Goal: Navigation & Orientation: Find specific page/section

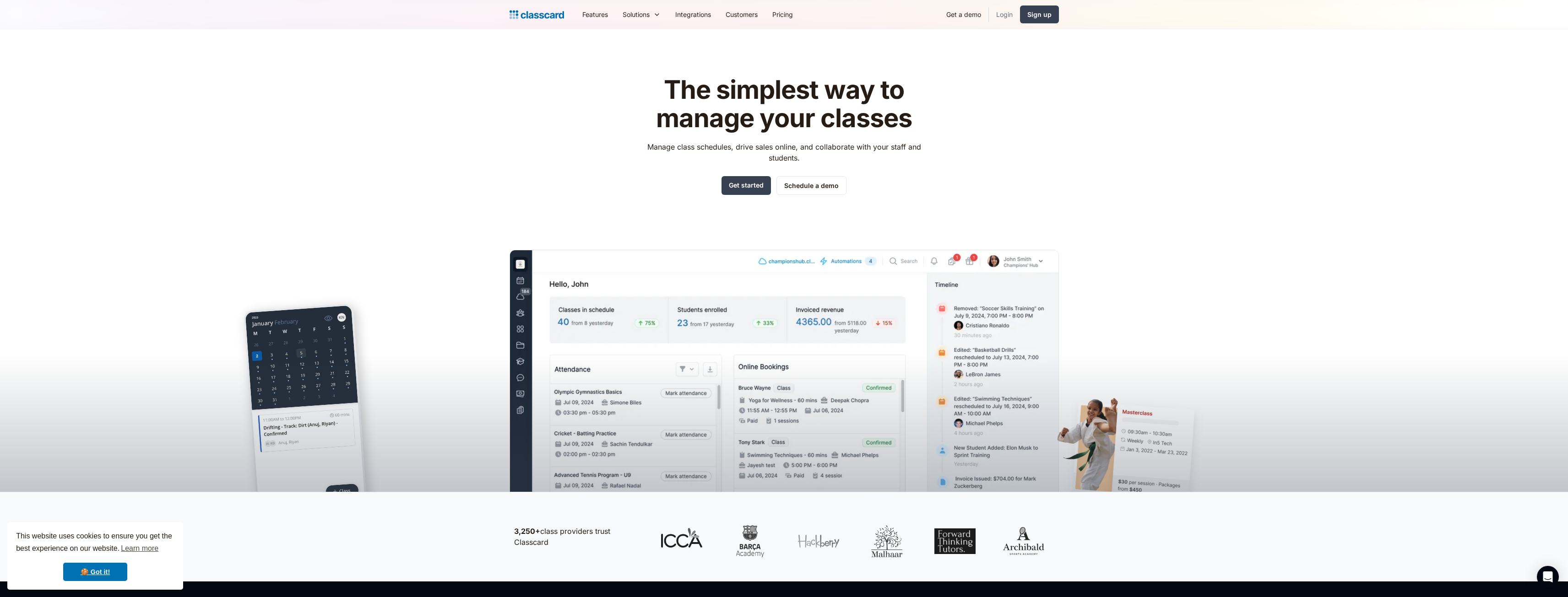
click at [1005, 13] on link "Login" at bounding box center [1005, 14] width 31 height 20
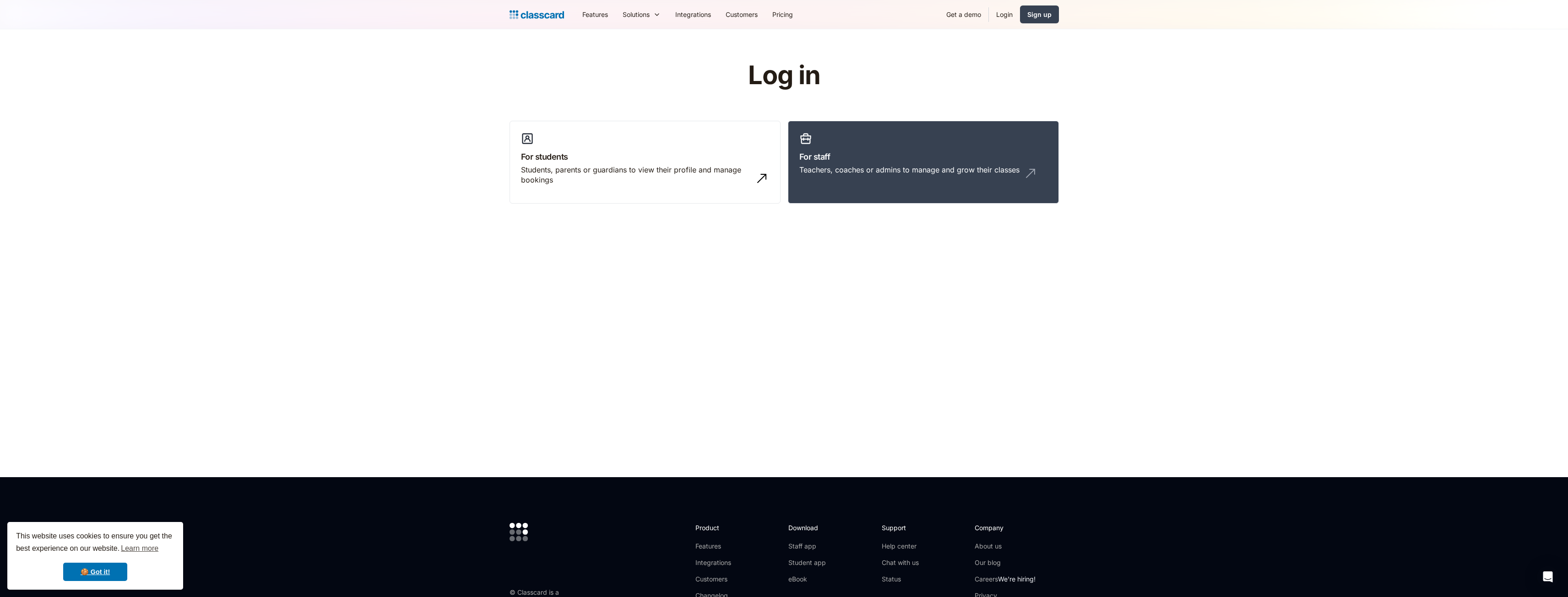
click at [1001, 16] on link "Login" at bounding box center [1005, 14] width 31 height 20
click at [920, 150] on link "For staff Teachers, coaches or admins to manage and grow their classes" at bounding box center [923, 162] width 271 height 83
